Goal: Information Seeking & Learning: Learn about a topic

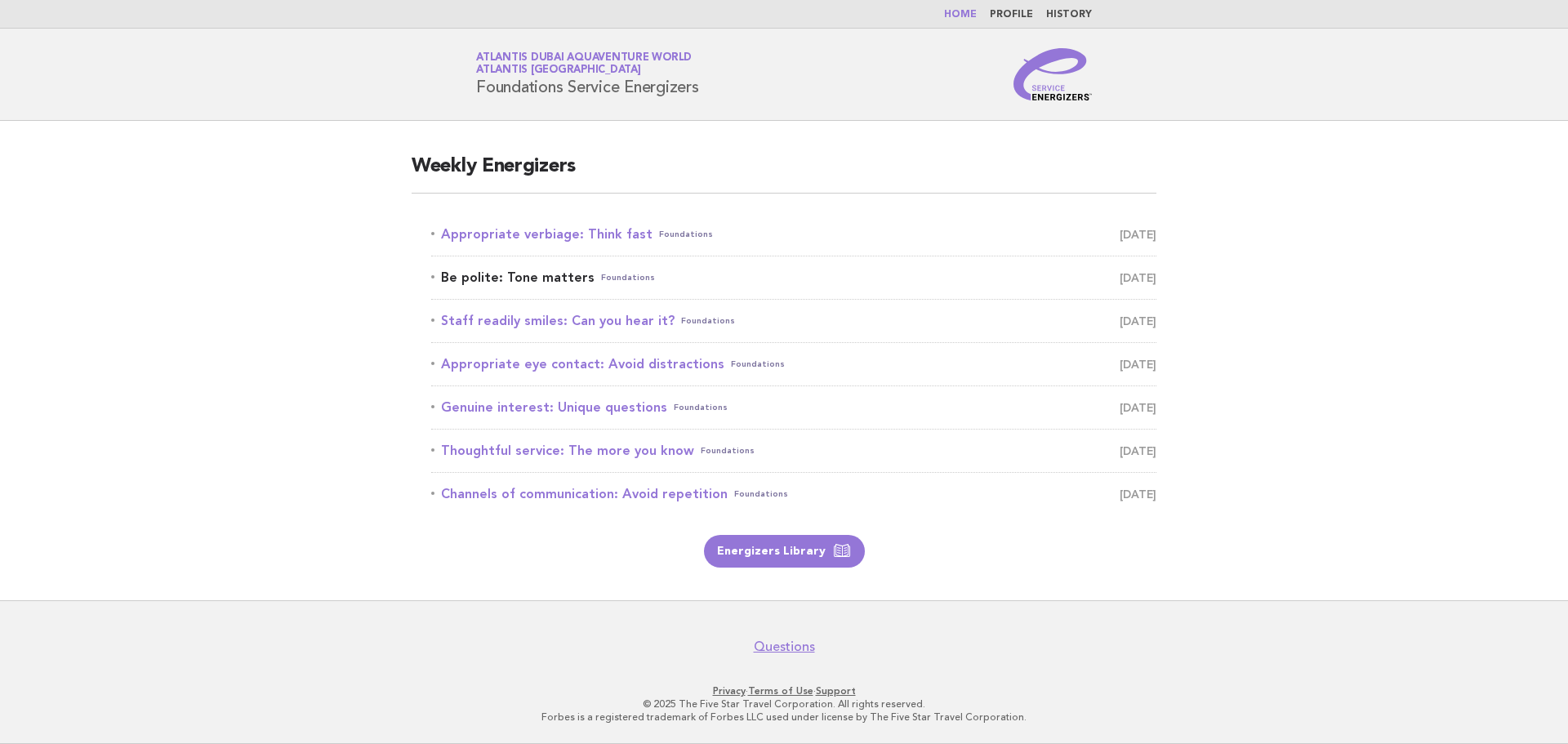
drag, startPoint x: 0, startPoint y: 0, endPoint x: 510, endPoint y: 279, distance: 581.3
click at [510, 279] on link "Be polite: Tone matters Foundations September 20" at bounding box center [794, 278] width 725 height 23
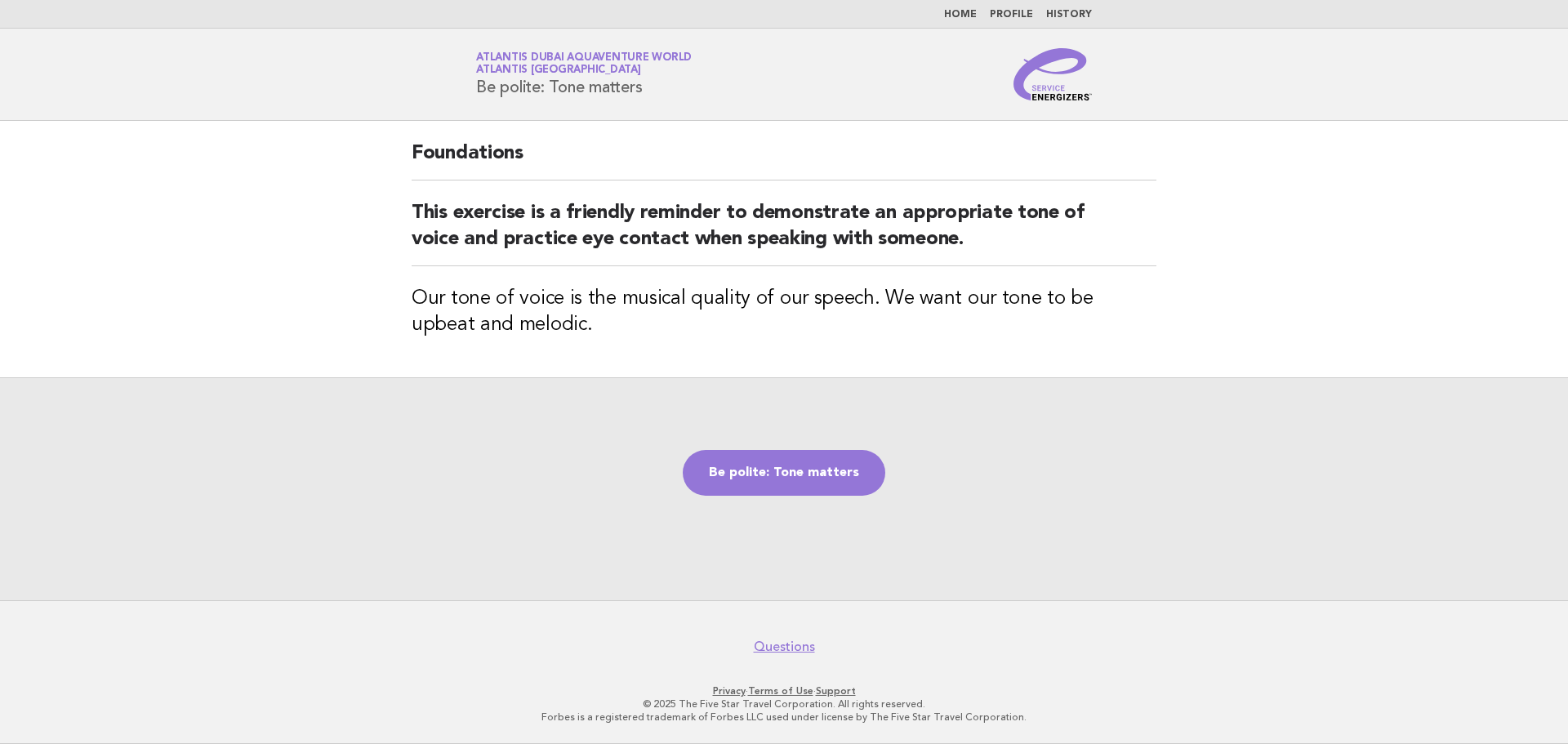
click at [599, 370] on div "Foundations This exercise is a friendly reminder to demonstrate an appropriate …" at bounding box center [783, 249] width 784 height 256
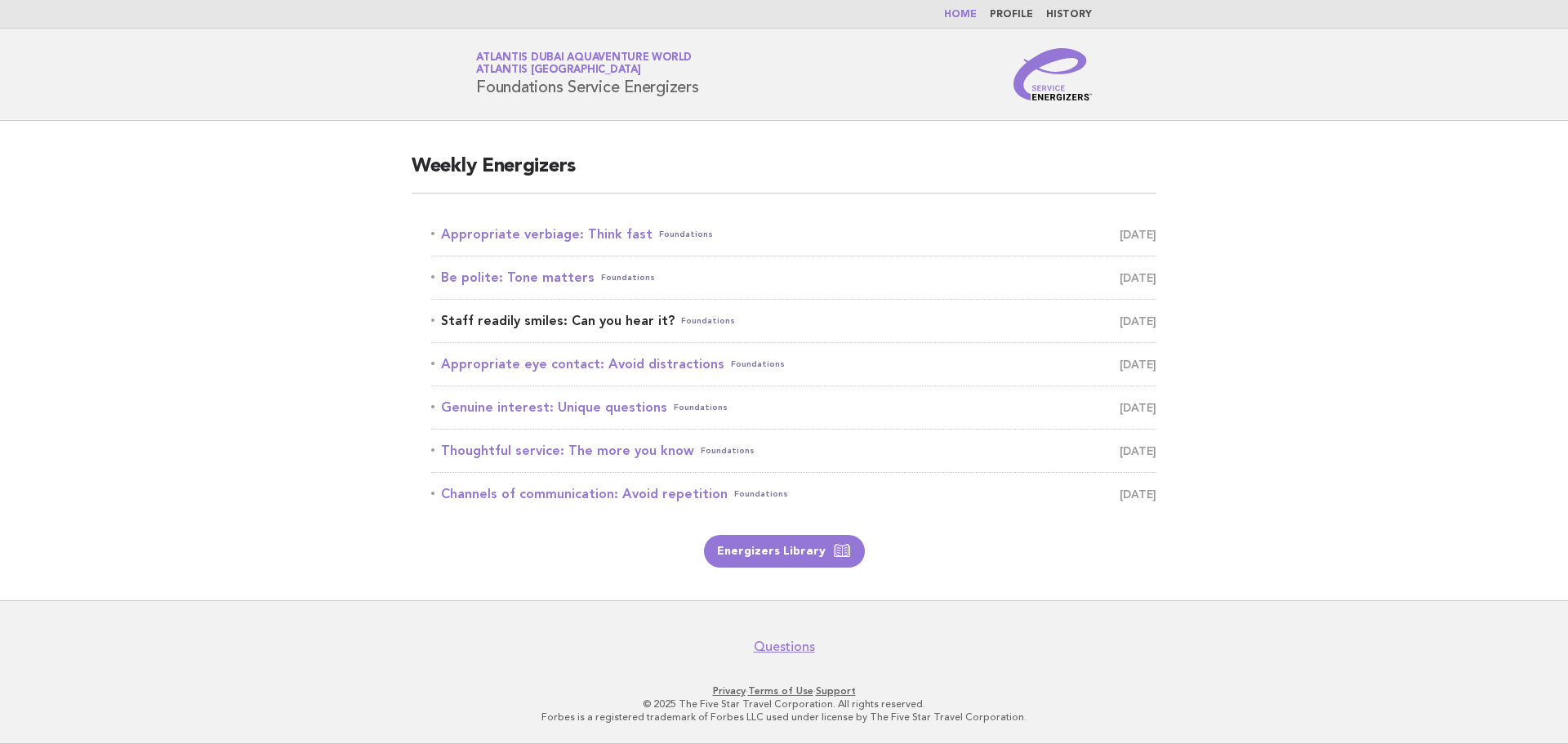
click at [579, 319] on link "Staff readily smiles: Can you hear it? Foundations September 21" at bounding box center [794, 321] width 725 height 23
